Goal: Check status: Check status

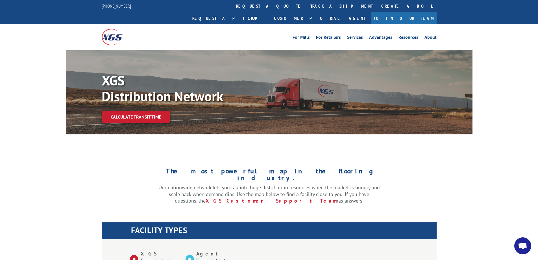
click at [306, 4] on link "track a shipment" at bounding box center [341, 6] width 71 height 12
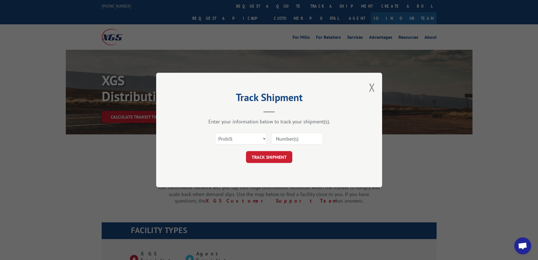
click at [285, 138] on input at bounding box center [297, 139] width 52 height 12
paste input "17603645"
type input "17603645"
click at [273, 164] on div "Track Shipment Enter your information below to track your shipment(s). Select c…" at bounding box center [269, 130] width 226 height 114
click at [269, 159] on button "TRACK SHIPMENT" at bounding box center [269, 157] width 46 height 12
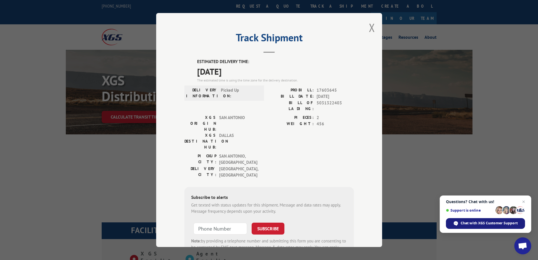
click at [459, 226] on div "Chat with XGS Customer Support" at bounding box center [485, 223] width 79 height 11
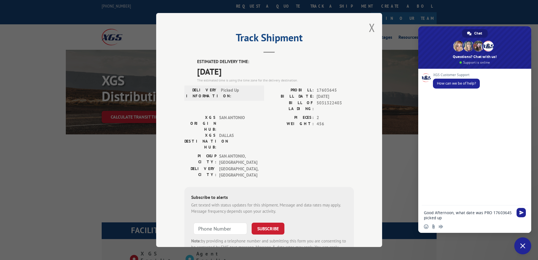
type textarea "Good Afternoon, what date was PRO 17603645 picked up?"
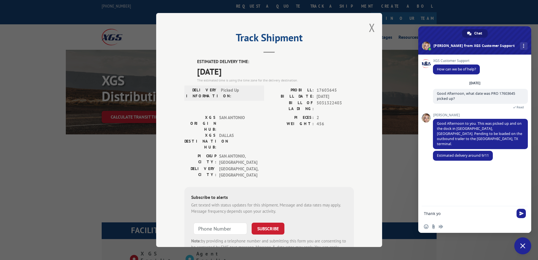
type textarea "Thank you"
